Goal: Task Accomplishment & Management: Use online tool/utility

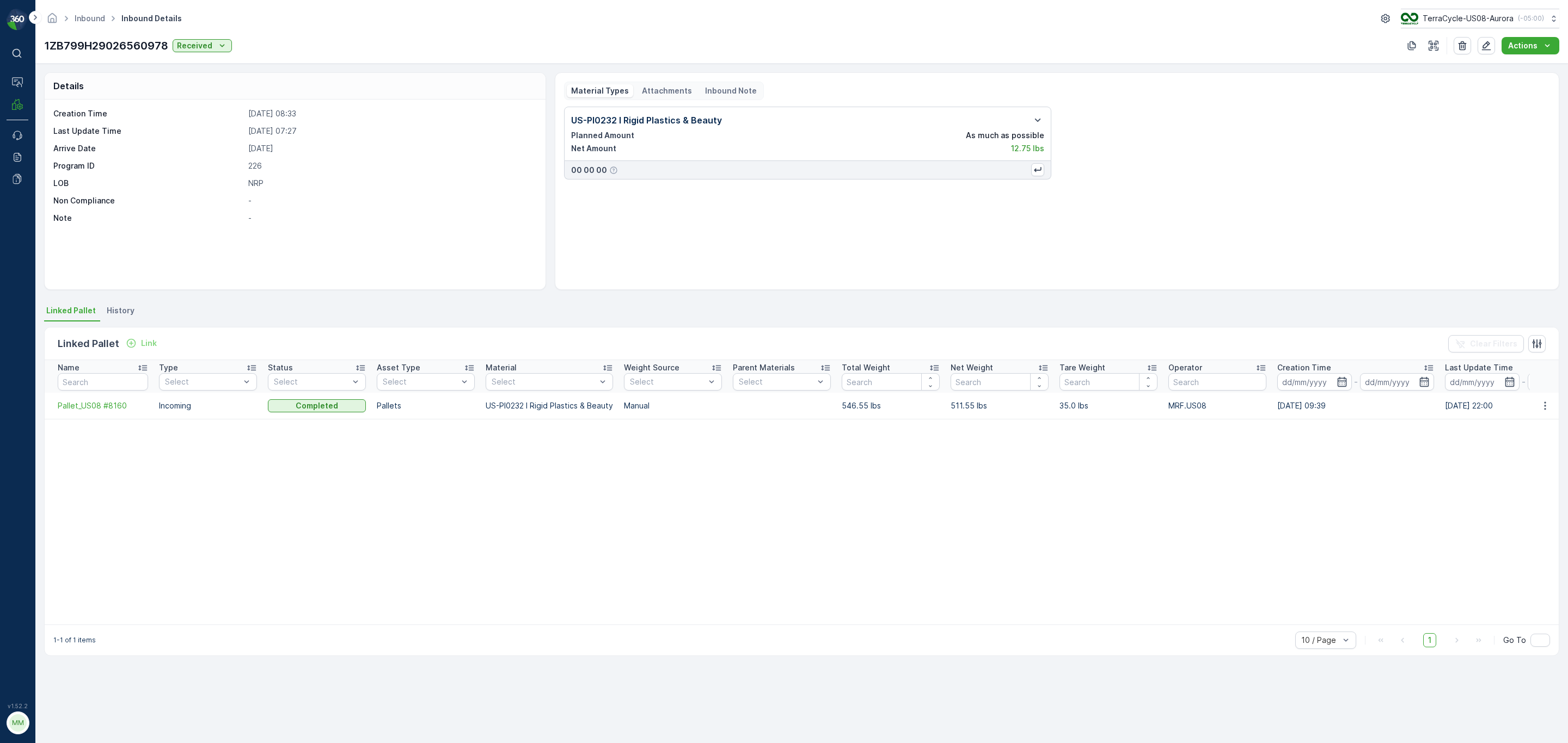
click at [119, 46] on p "1ZB799H29026560978" at bounding box center [106, 46] width 124 height 17
copy p "1ZB799H29026560978"
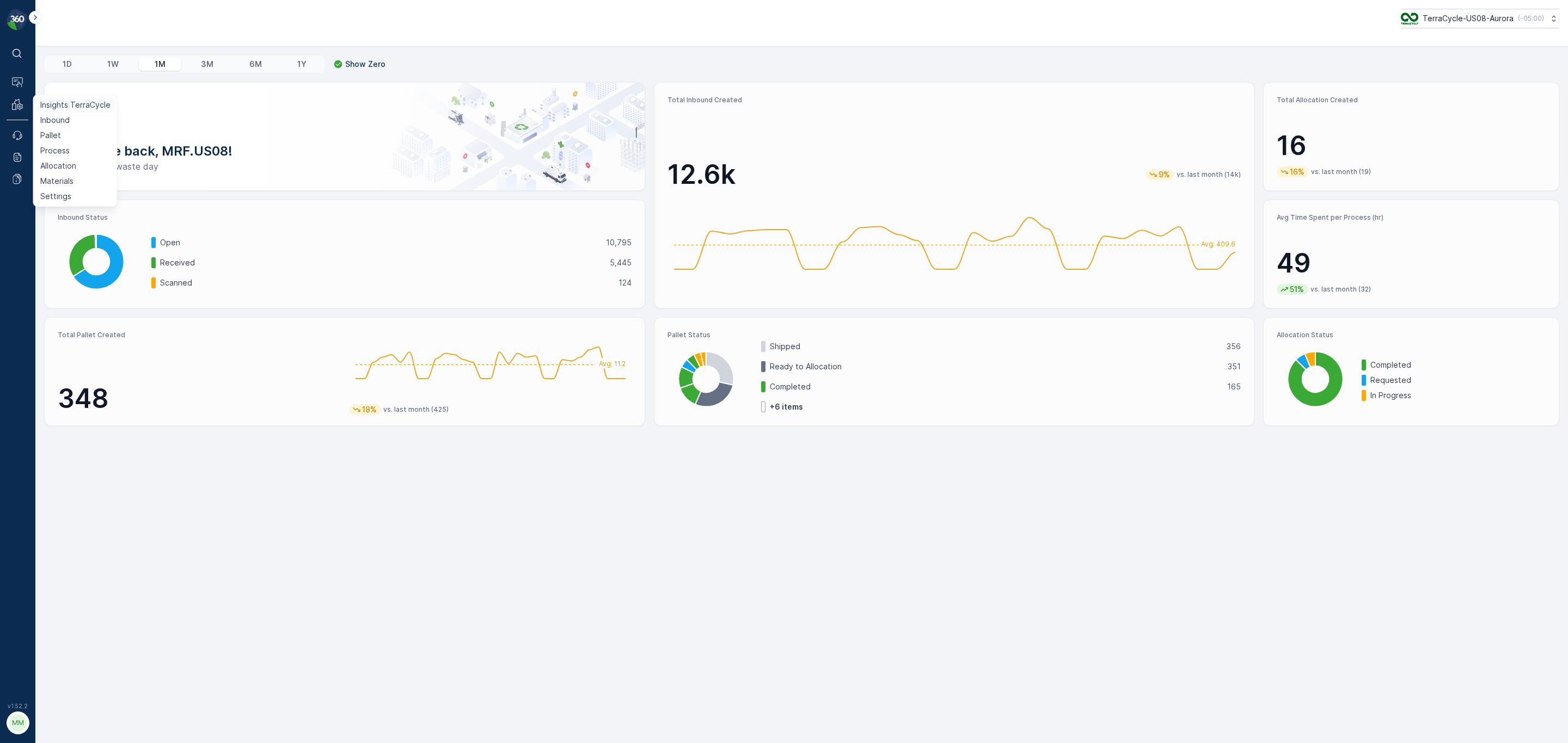
click at [56, 108] on p "Insights TerraCycle" at bounding box center [76, 105] width 71 height 11
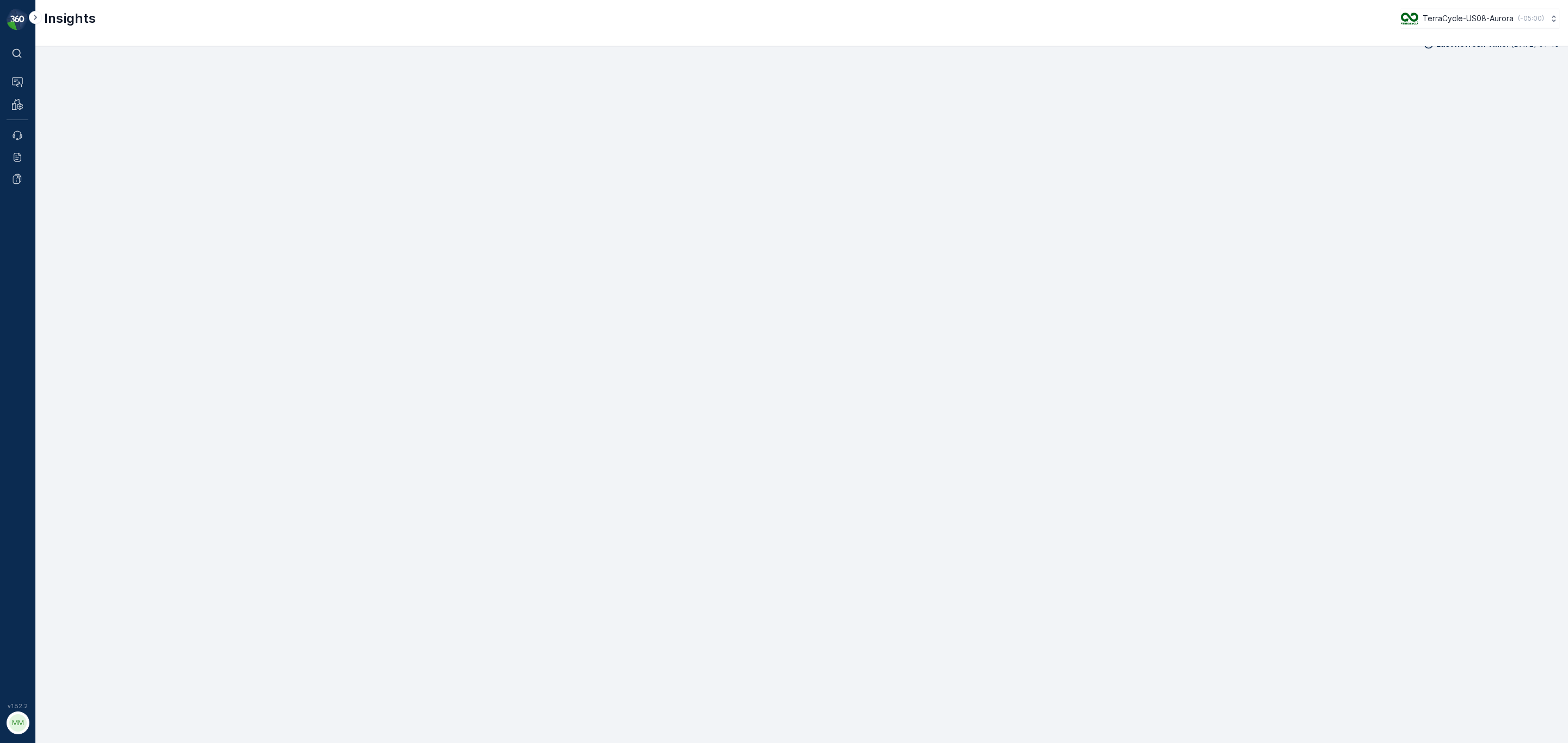
scroll to position [20, 0]
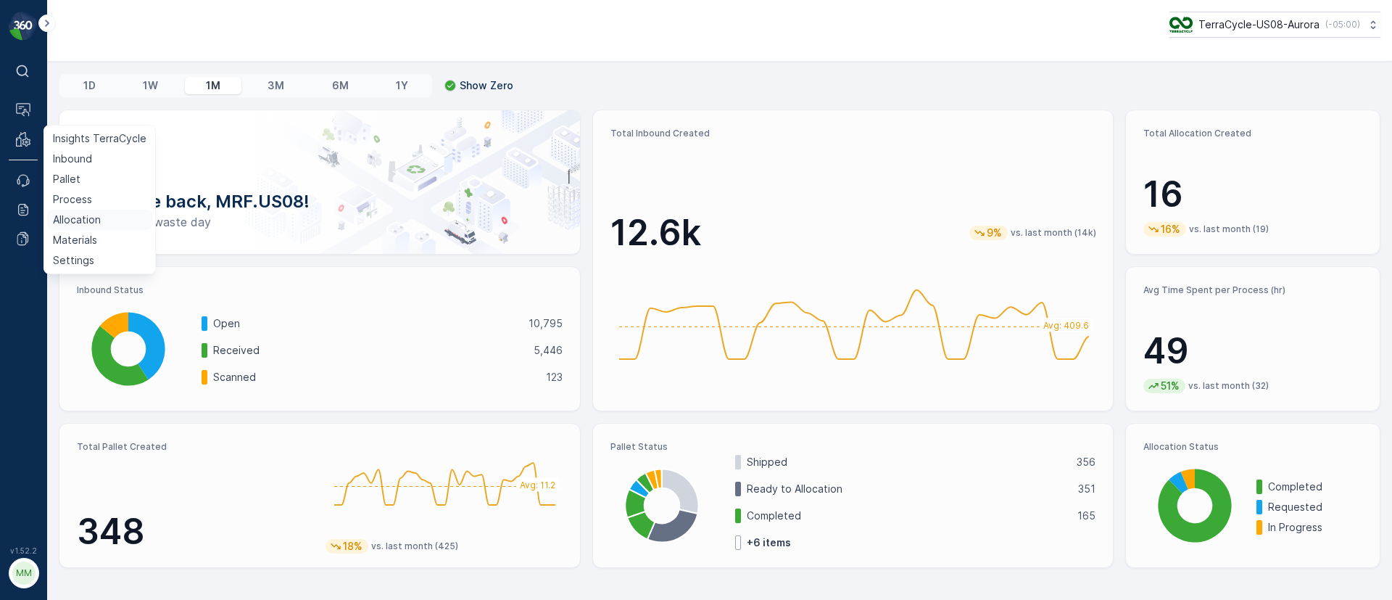
click at [89, 217] on p "Allocation" at bounding box center [77, 219] width 48 height 14
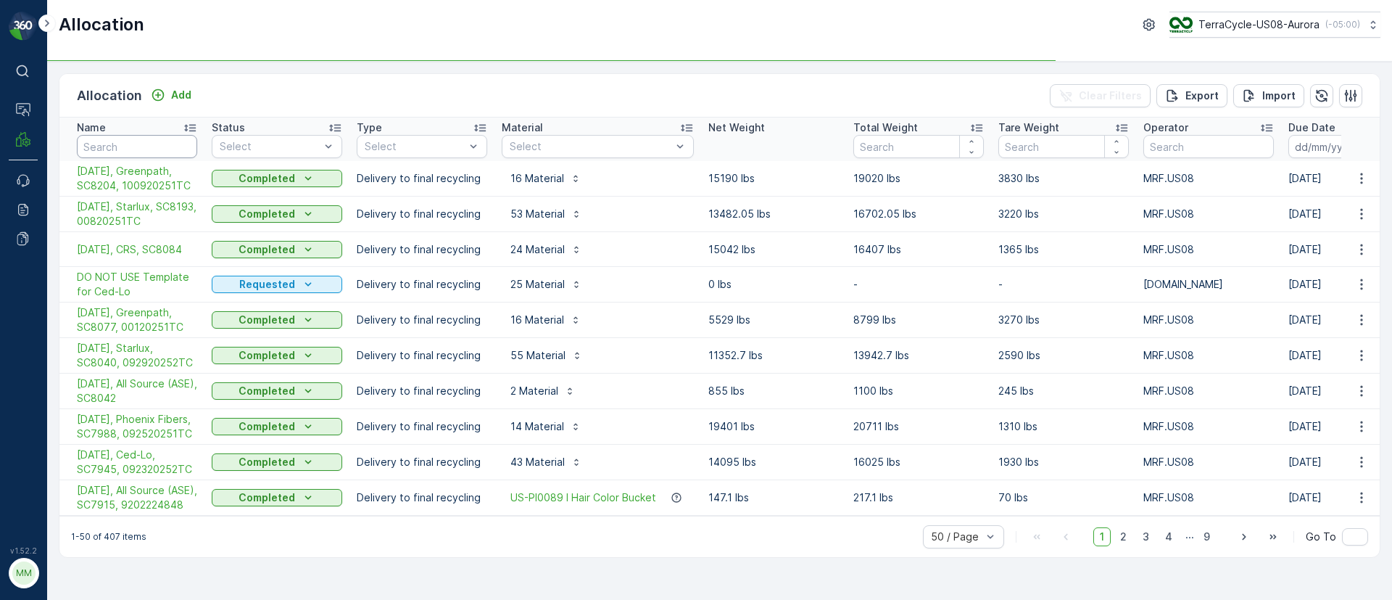
click at [128, 138] on input "text" at bounding box center [137, 146] width 120 height 23
type input "temp"
click at [1365, 284] on button "button" at bounding box center [1361, 283] width 26 height 17
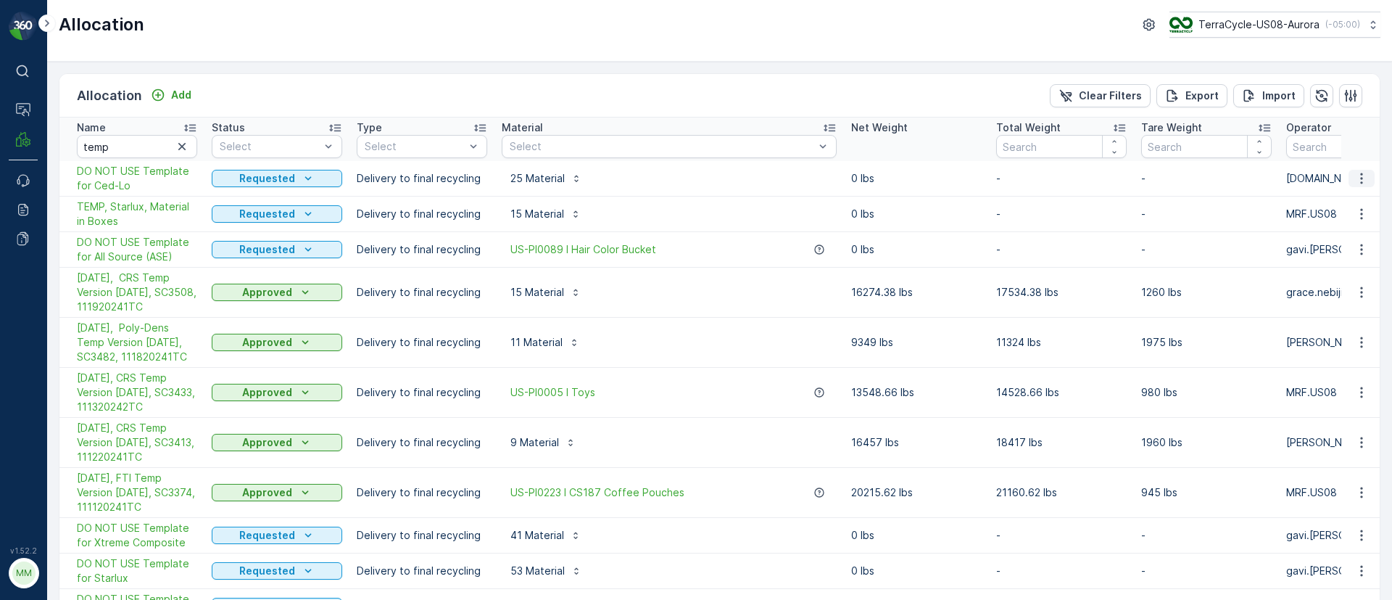
click at [1363, 181] on icon "button" at bounding box center [1361, 178] width 14 height 14
click at [1335, 244] on span "Duplicate Allocation" at bounding box center [1331, 240] width 97 height 14
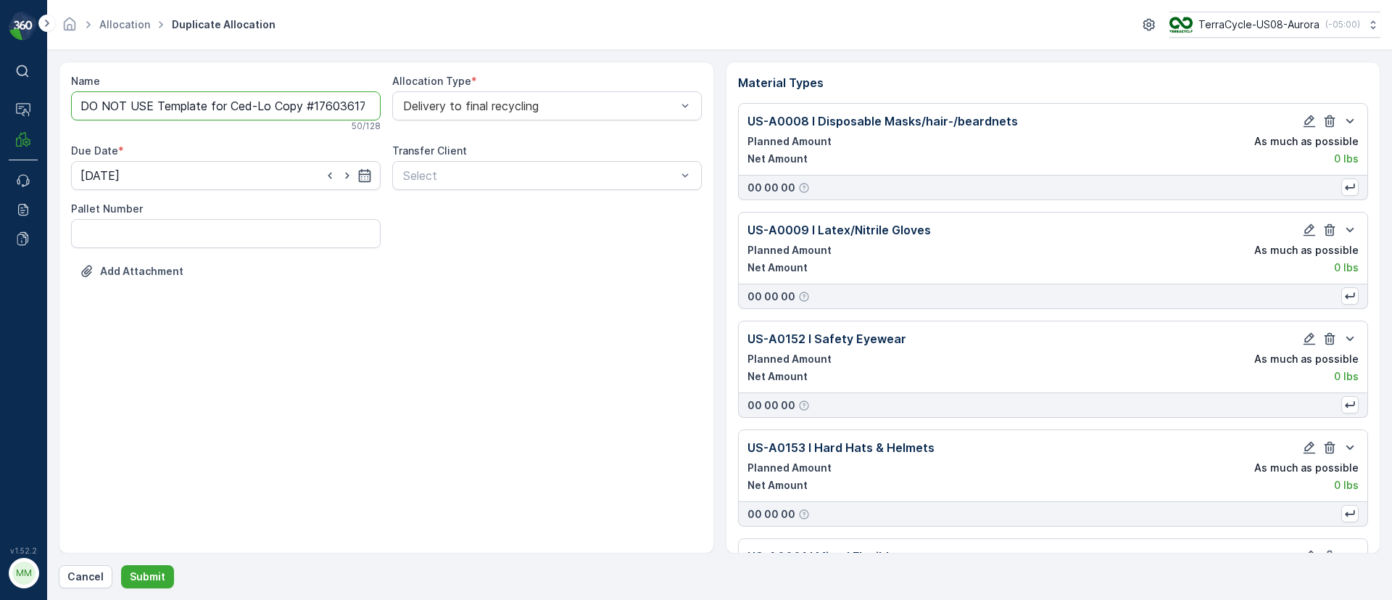
drag, startPoint x: 228, startPoint y: 104, endPoint x: 75, endPoint y: 107, distance: 153.0
click at [75, 107] on input "DO NOT USE Template for Ced-Lo Copy #1760361766311" at bounding box center [226, 105] width 310 height 29
drag, startPoint x: 174, startPoint y: 104, endPoint x: 661, endPoint y: 112, distance: 487.2
click at [661, 112] on div "Name [DATE], Ced-Lo Copy #1760361766311 This name is available 36 / 128 Allocat…" at bounding box center [386, 188] width 631 height 229
paste input "SC8223 / Aurora / 101020251TC"
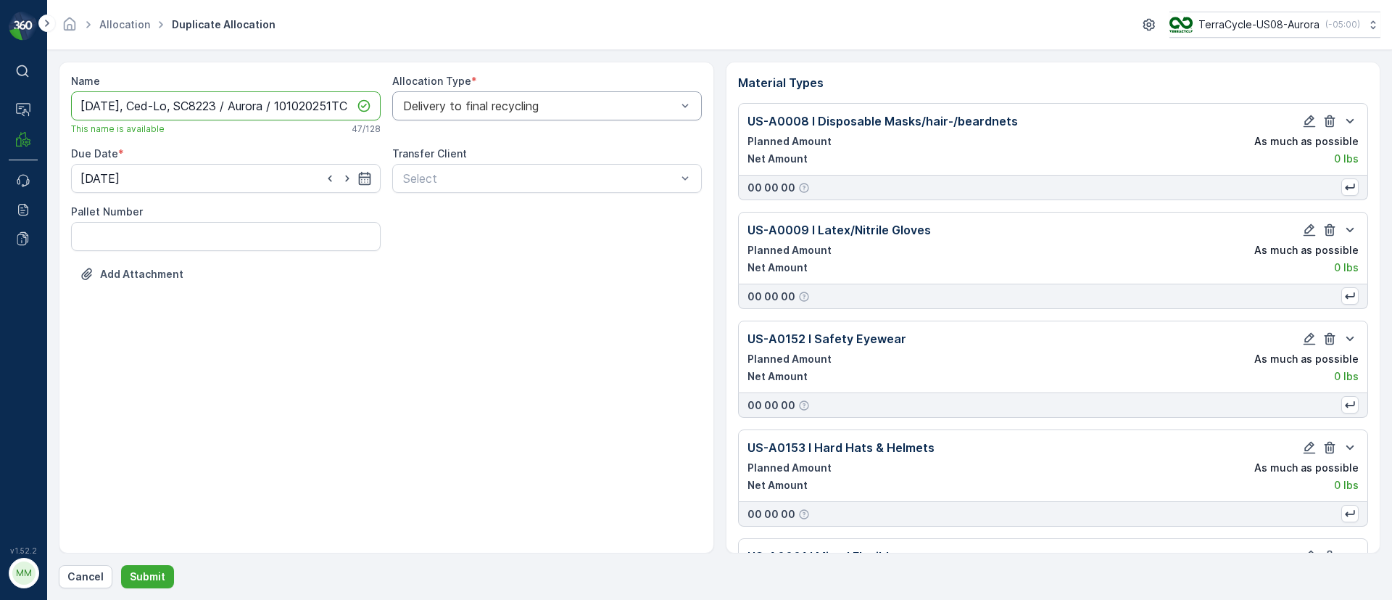
scroll to position [0, 9]
drag, startPoint x: 278, startPoint y: 112, endPoint x: 219, endPoint y: 112, distance: 58.7
click at [219, 112] on input "[DATE], Ced-Lo, SC8223 / Aurora / 101020251TC" at bounding box center [226, 105] width 310 height 29
type input "[DATE], Ced-Lo, SC8223, 101020251TC"
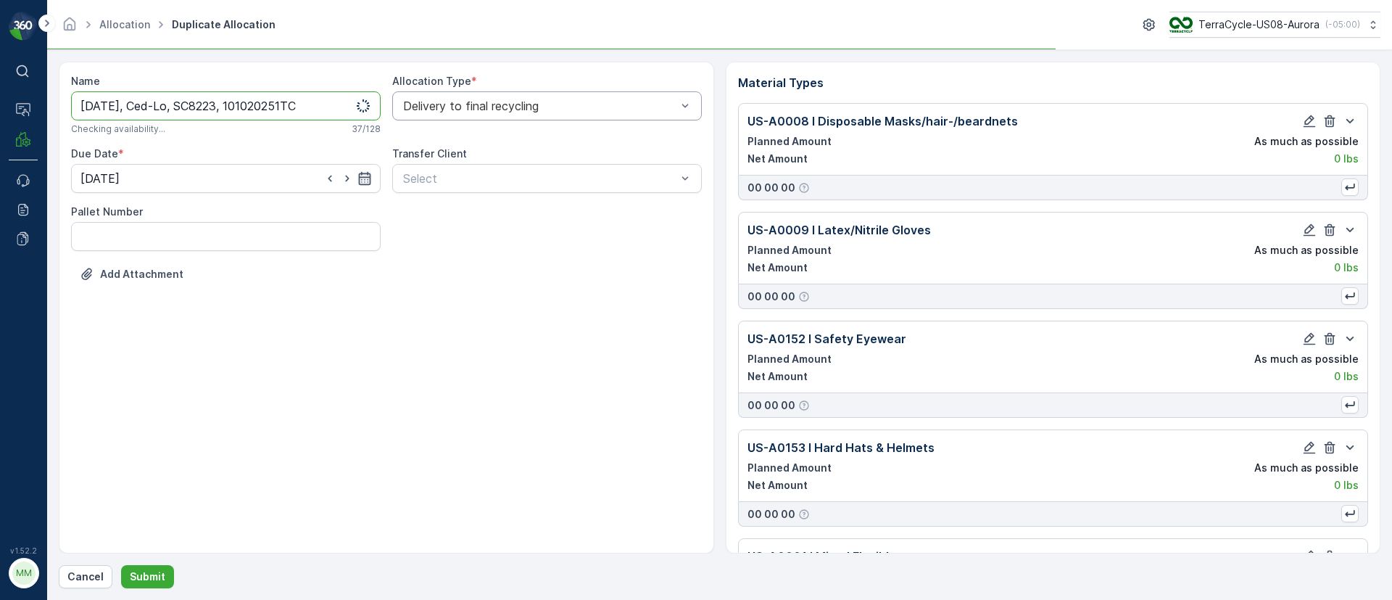
click at [360, 177] on icon "button" at bounding box center [364, 178] width 12 height 13
click at [232, 222] on div "[DATE] [DATE]" at bounding box center [179, 218] width 183 height 24
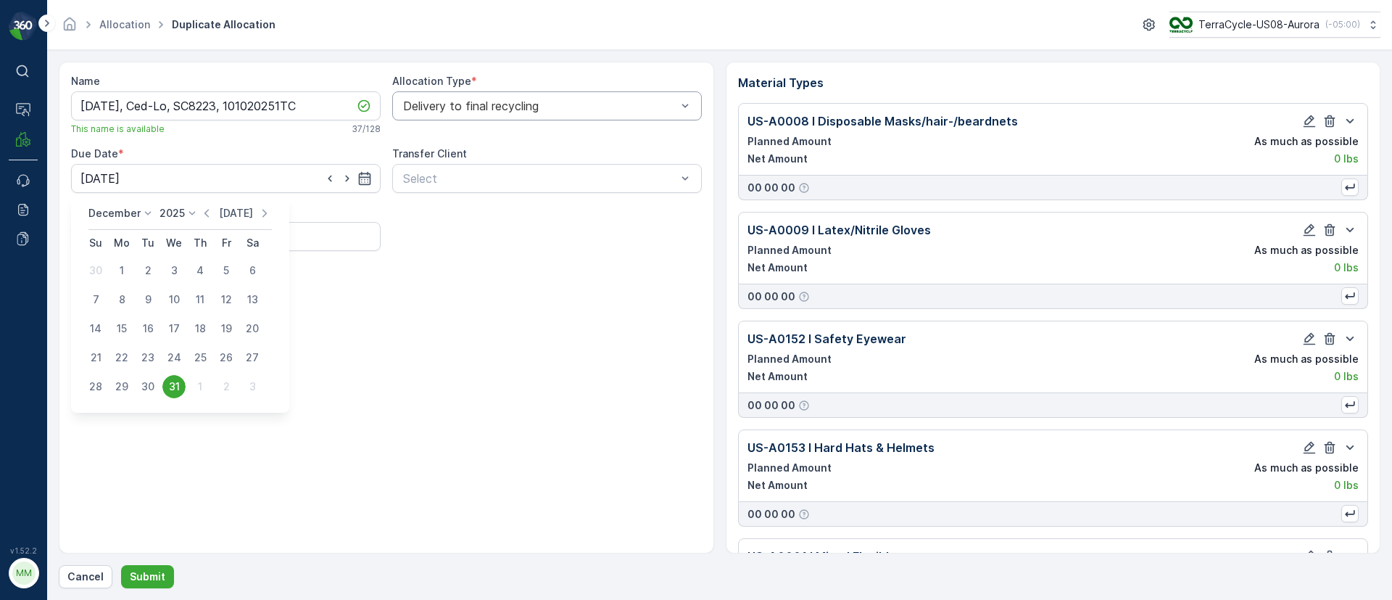
click at [228, 210] on p "[DATE]" at bounding box center [236, 213] width 34 height 14
click at [125, 327] on div "13" at bounding box center [121, 328] width 23 height 23
type input "[DATE]"
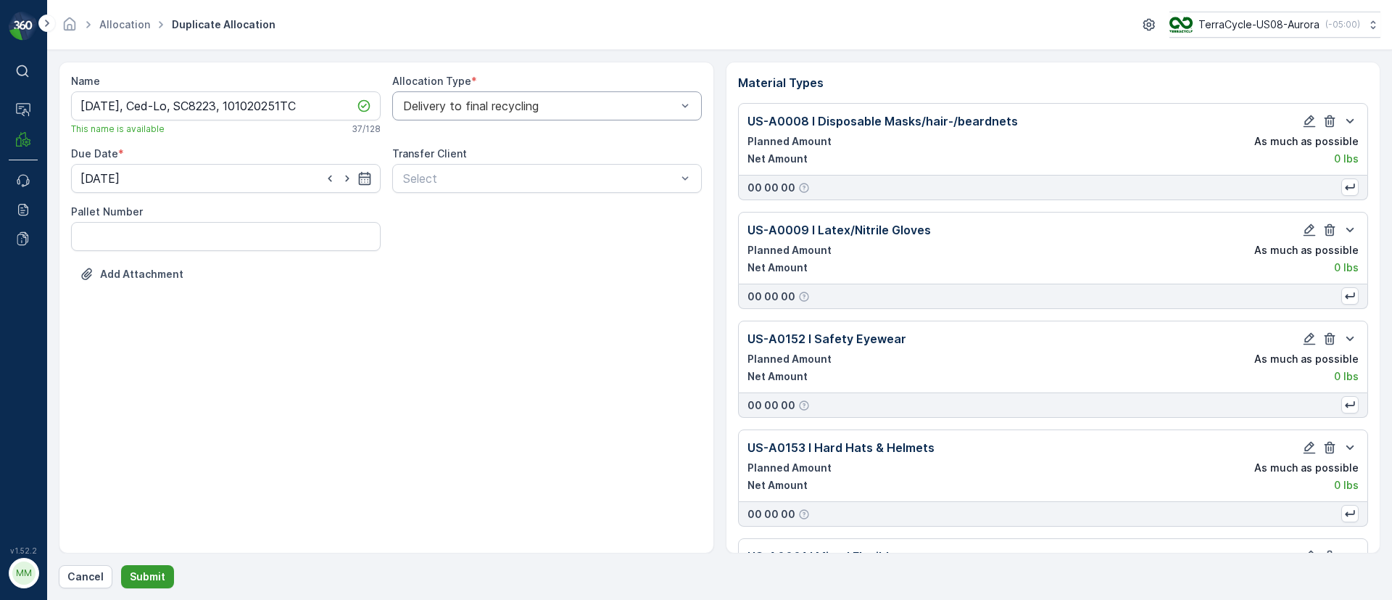
click at [159, 566] on button "Submit" at bounding box center [147, 576] width 53 height 23
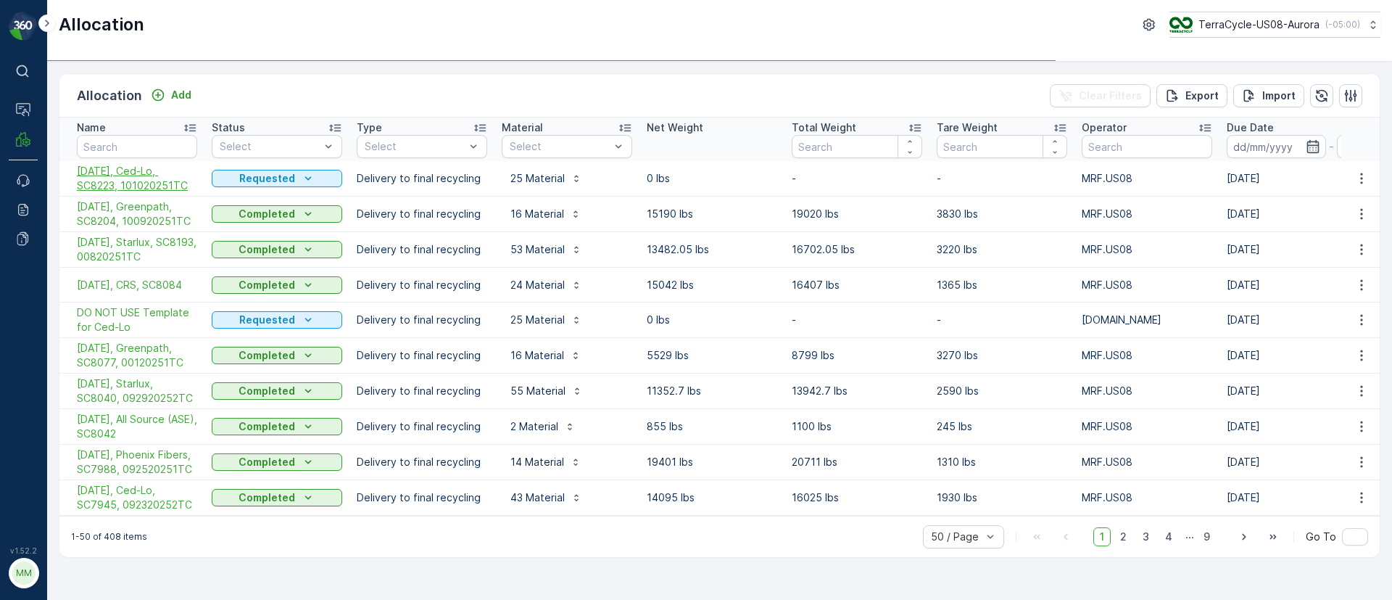
drag, startPoint x: 70, startPoint y: 167, endPoint x: 186, endPoint y: 183, distance: 117.2
click at [186, 183] on td "[DATE], Ced-Lo, SC8223, 101020251TC" at bounding box center [131, 179] width 145 height 36
copy span "[DATE], Ced-Lo, SC8223, 101020251TC"
